Goal: Information Seeking & Learning: Check status

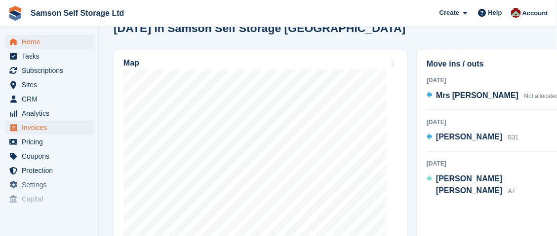
scroll to position [197, 0]
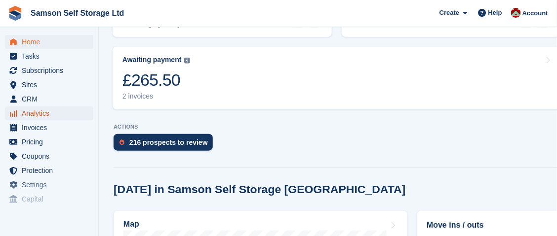
click at [45, 112] on span "Analytics" at bounding box center [51, 114] width 59 height 14
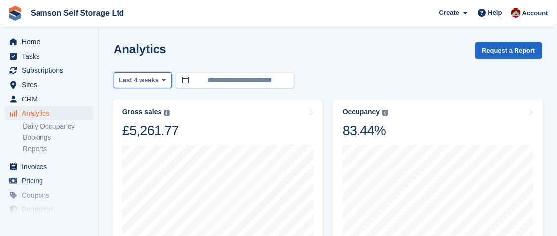
click at [162, 81] on icon at bounding box center [164, 80] width 4 height 6
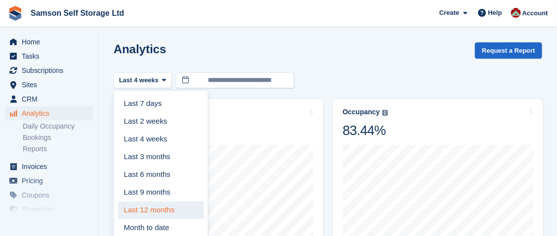
click at [132, 211] on link "Last 12 months" at bounding box center [161, 211] width 86 height 18
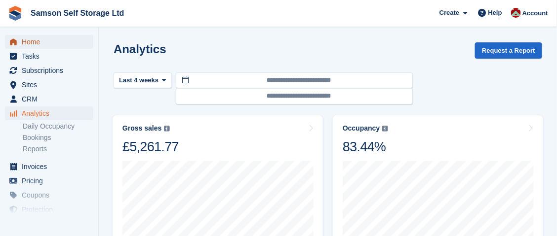
click at [37, 47] on span "Home" at bounding box center [51, 42] width 59 height 14
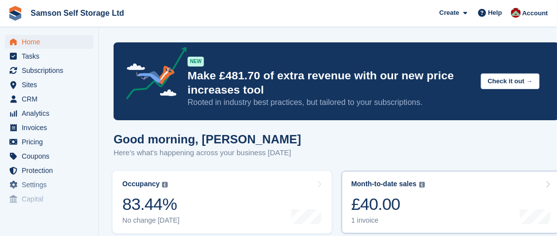
click at [366, 205] on div "£40.00" at bounding box center [388, 204] width 74 height 20
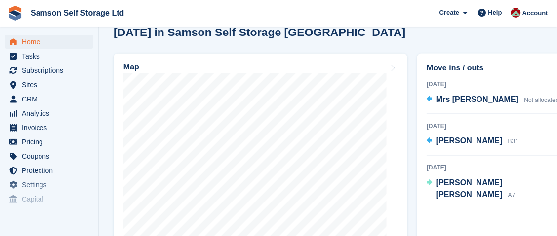
scroll to position [360, 0]
